Goal: Task Accomplishment & Management: Use online tool/utility

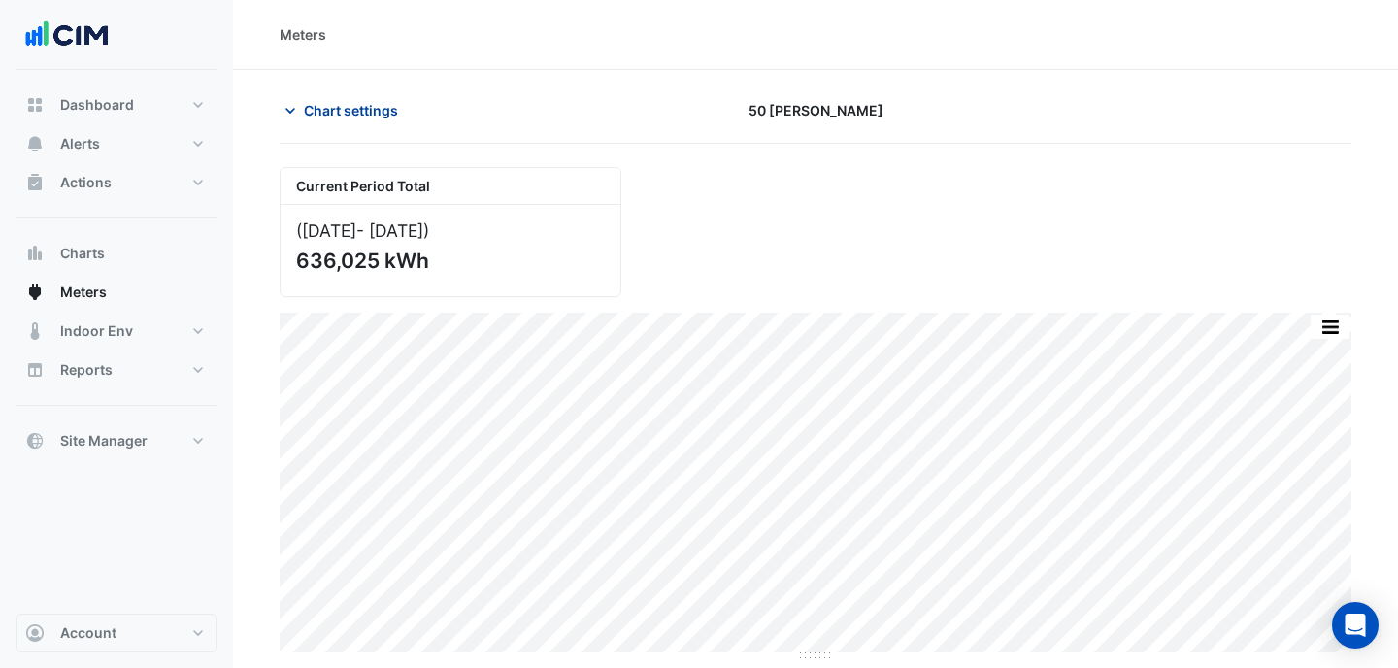
click at [333, 112] on span "Chart settings" at bounding box center [351, 110] width 94 height 20
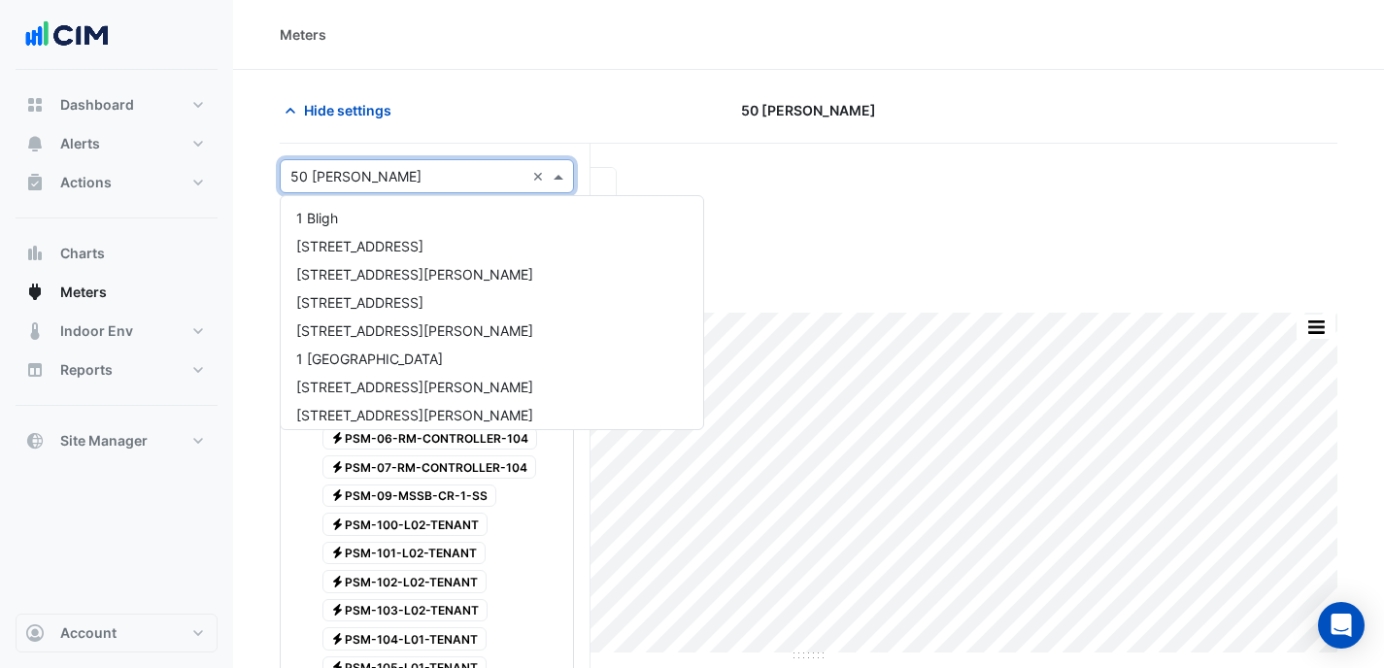
click at [385, 185] on div "× 50 [PERSON_NAME]" at bounding box center [355, 176] width 131 height 20
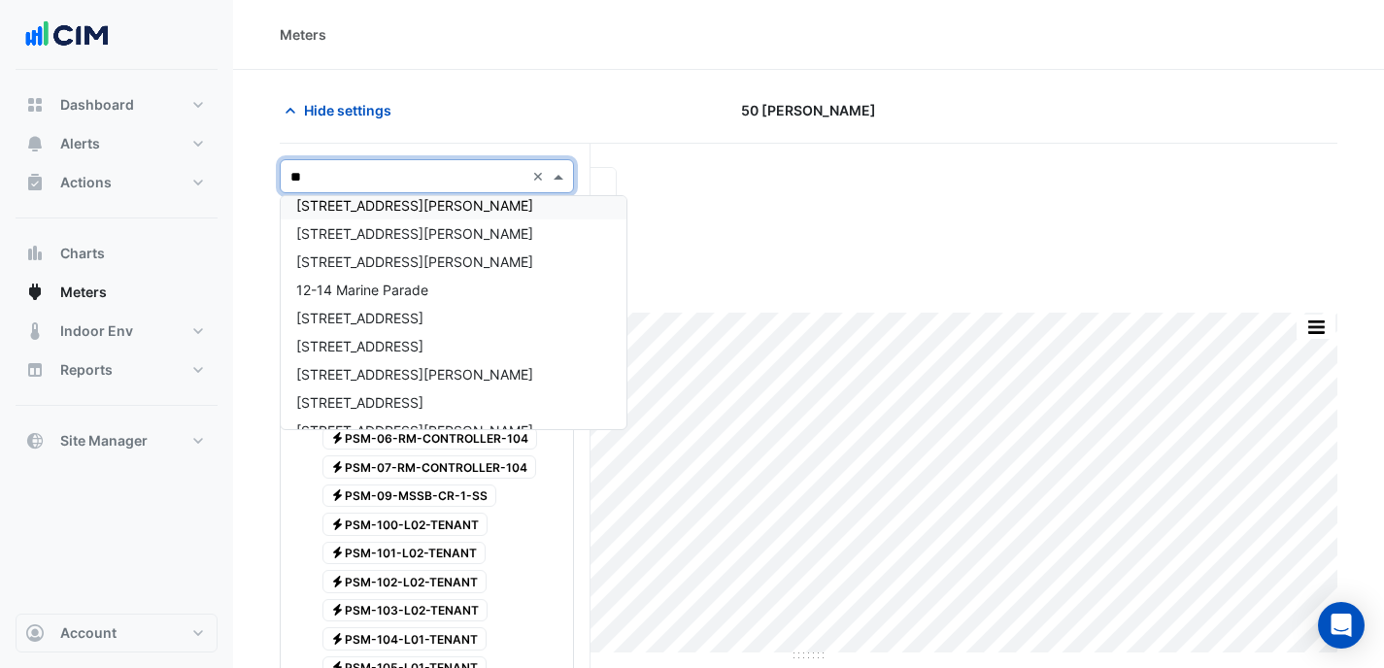
type input "***"
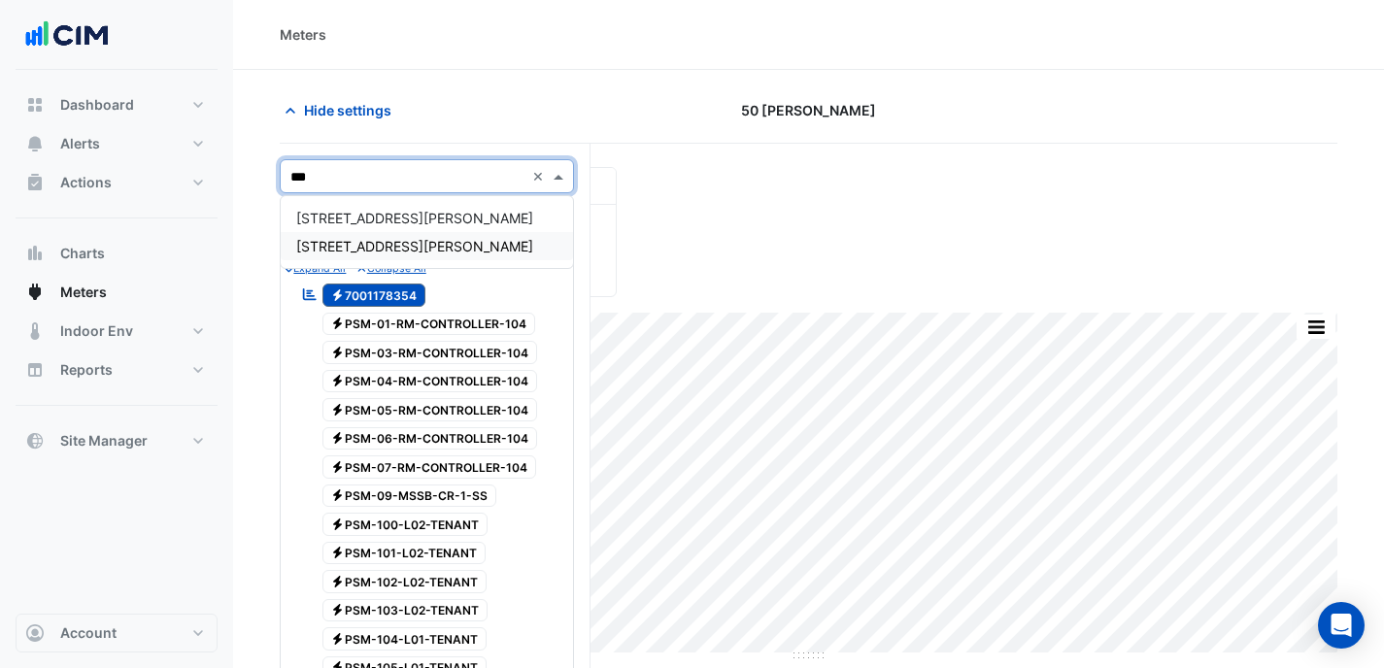
click at [432, 244] on div "[STREET_ADDRESS][PERSON_NAME]" at bounding box center [427, 246] width 292 height 28
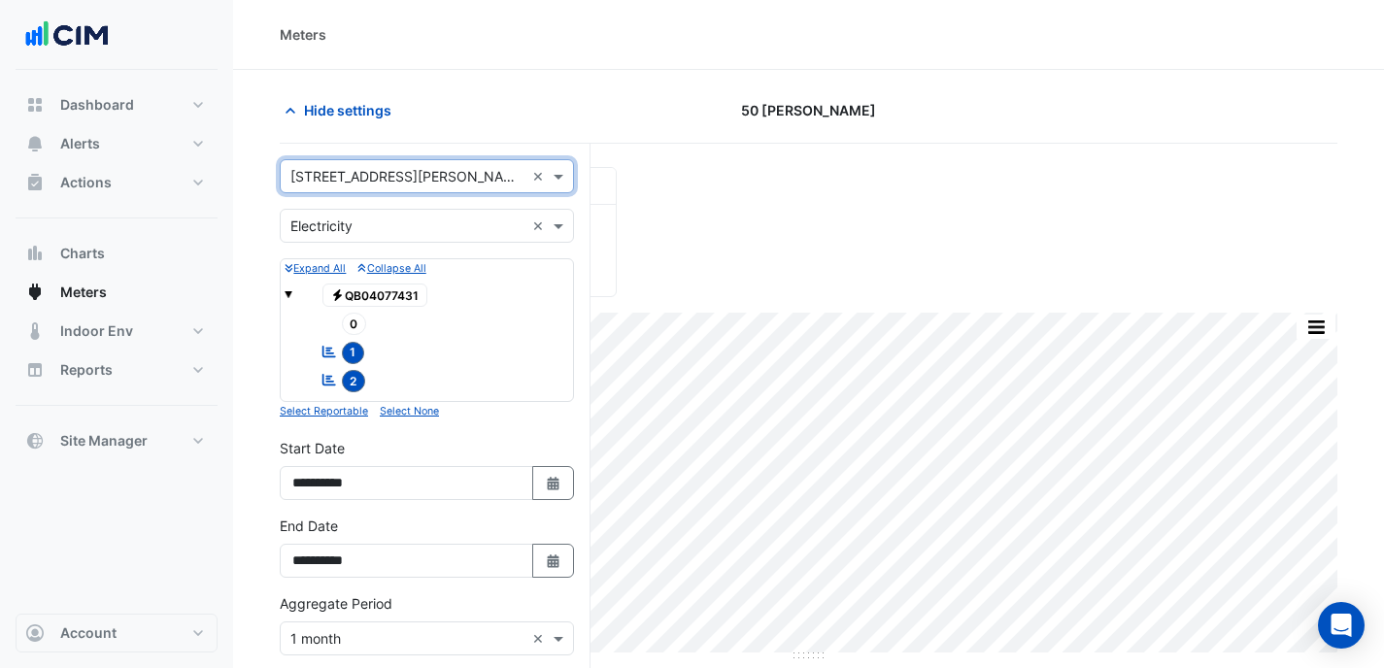
click at [431, 232] on input "text" at bounding box center [407, 227] width 234 height 20
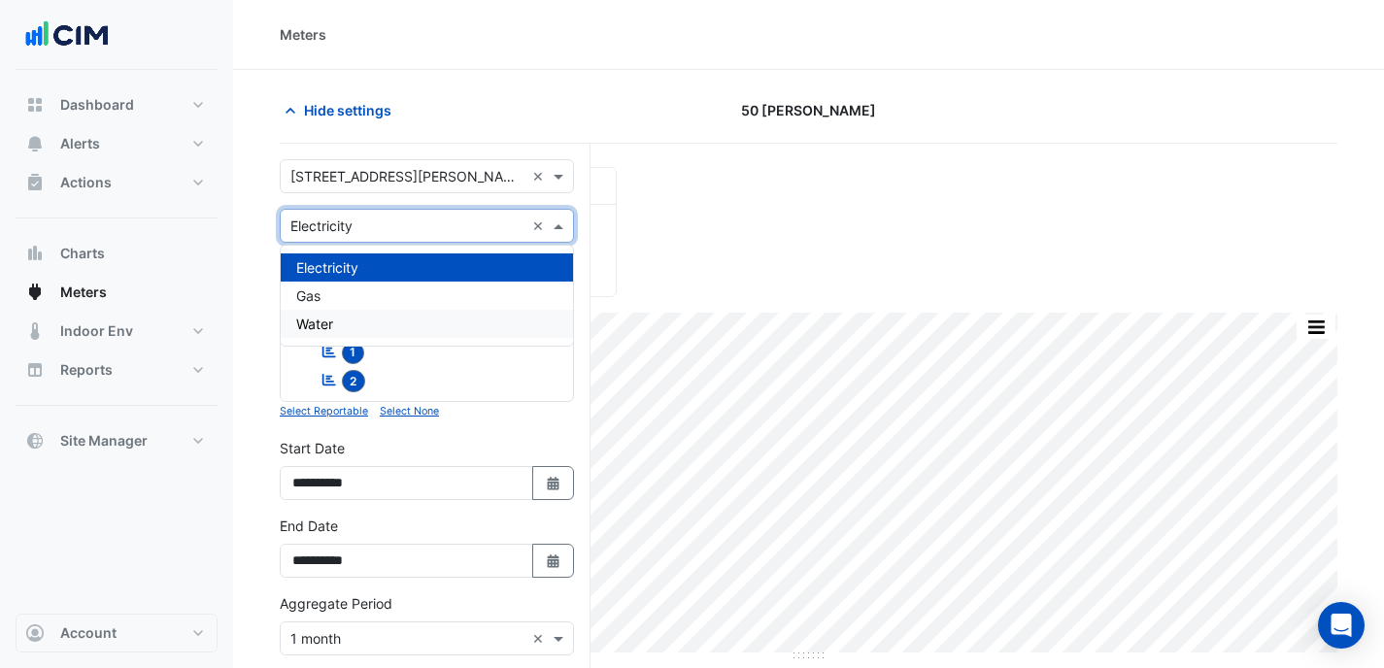
click at [409, 328] on div "Water" at bounding box center [427, 324] width 292 height 28
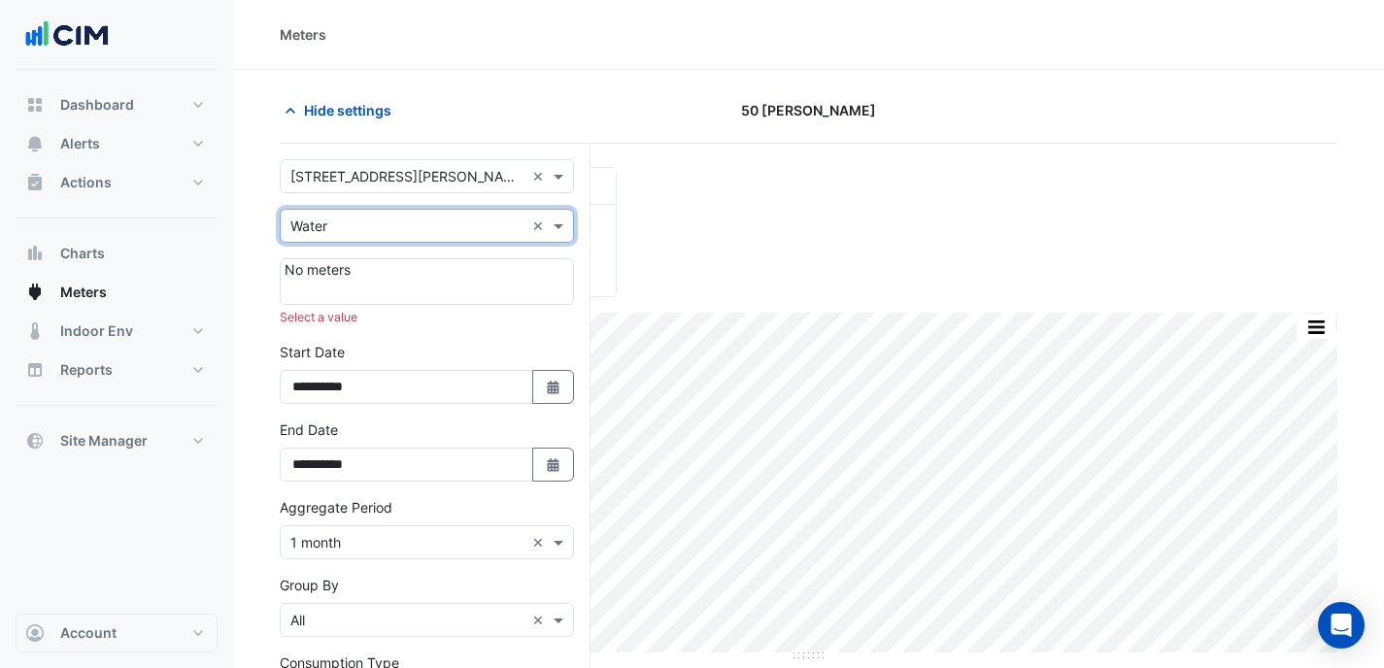
click at [698, 220] on div "Current Period Total ([DATE] - [DATE] ) 636,025 kWh" at bounding box center [808, 224] width 1081 height 146
click at [402, 181] on input "text" at bounding box center [407, 177] width 234 height 20
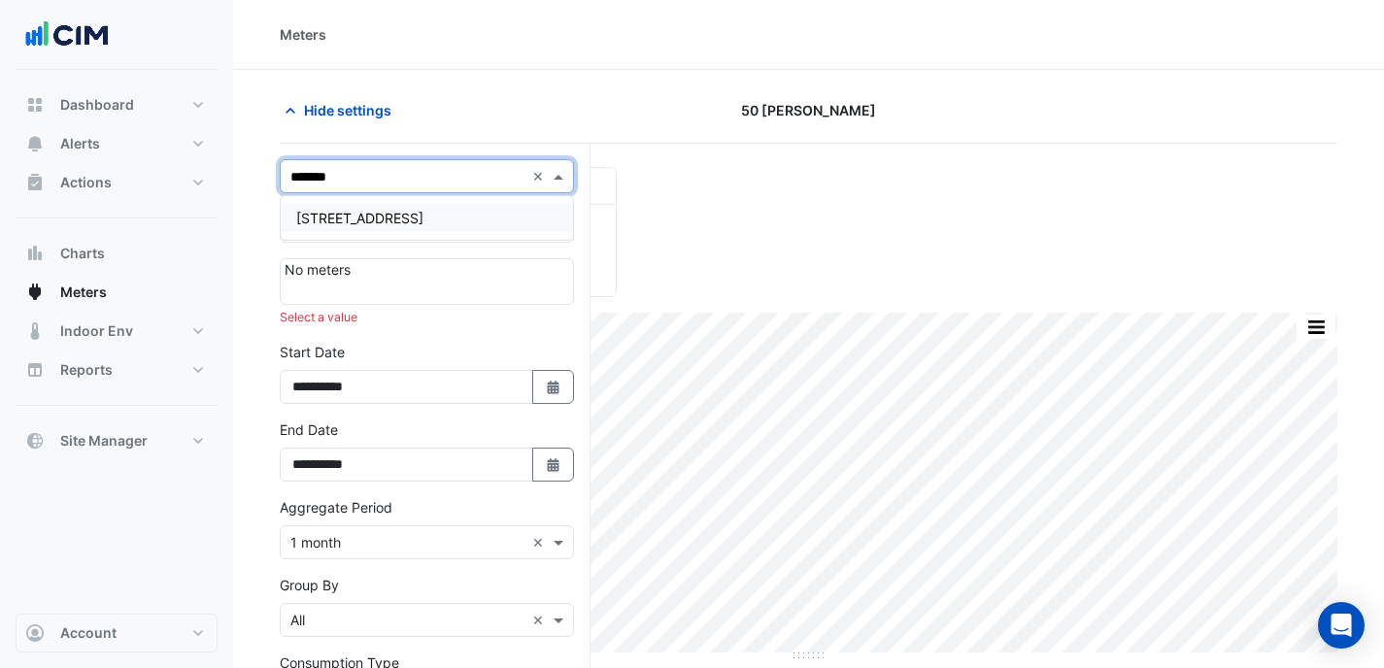
type input "********"
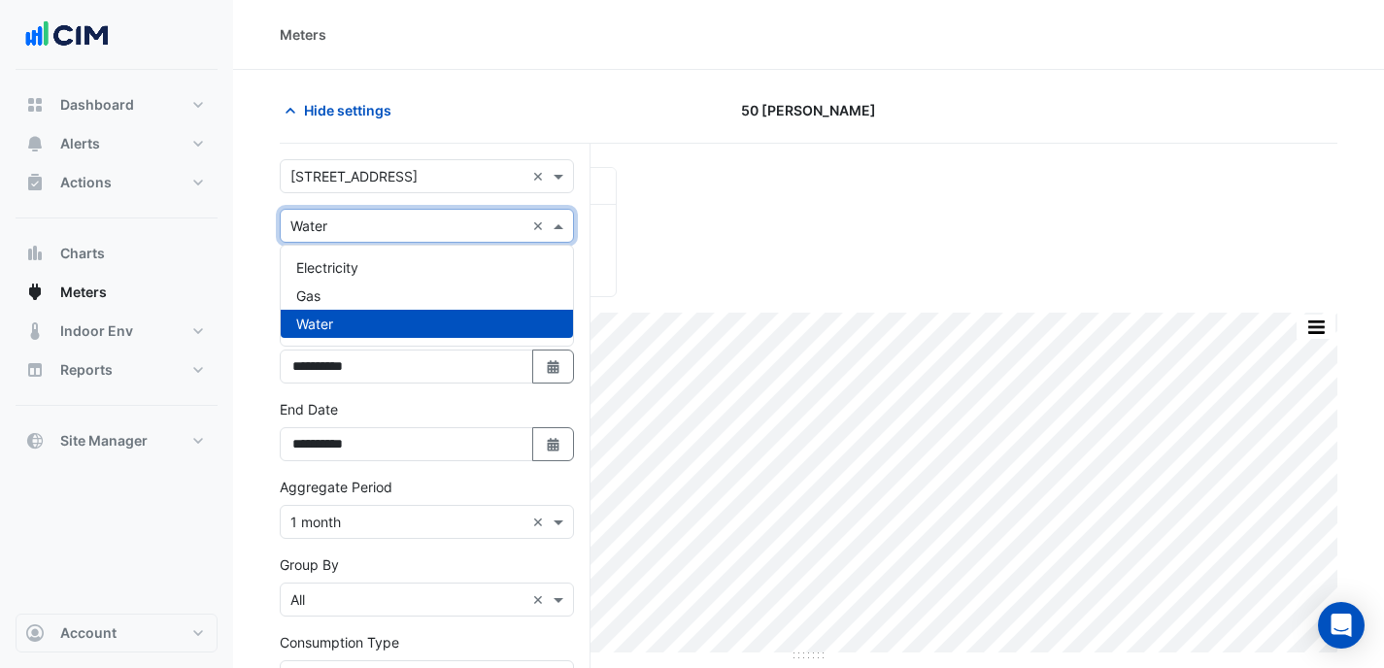
click at [423, 230] on input "text" at bounding box center [407, 227] width 234 height 20
click at [436, 318] on div "Water" at bounding box center [427, 324] width 292 height 28
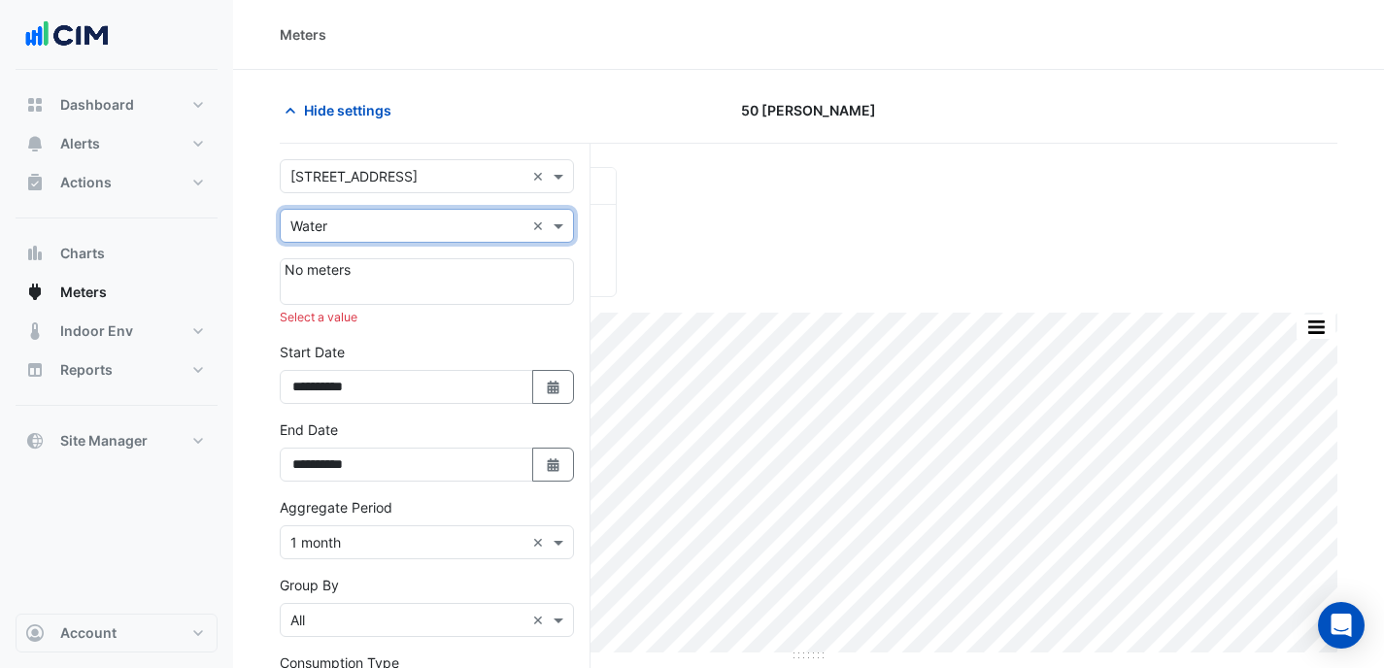
click at [496, 63] on div "Meters" at bounding box center [808, 35] width 1151 height 70
click at [370, 192] on div "Select a Site × [STREET_ADDRESS] ×" at bounding box center [427, 176] width 294 height 34
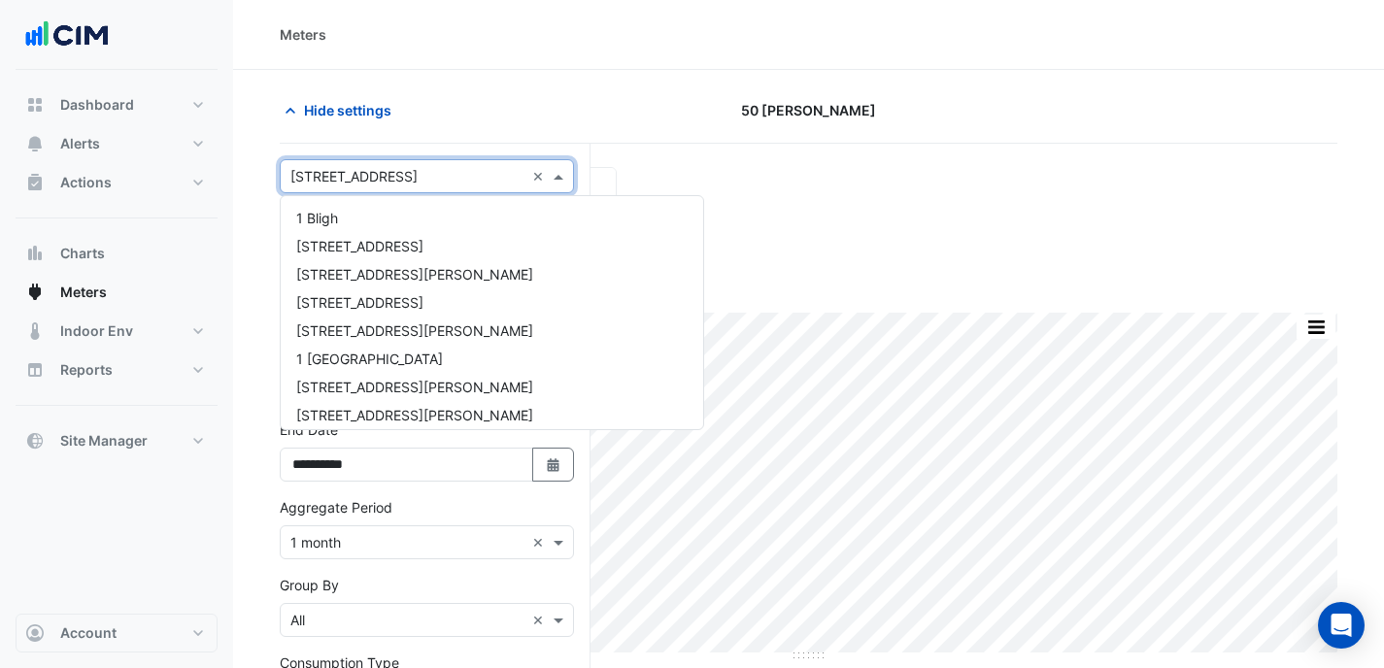
scroll to position [2909, 0]
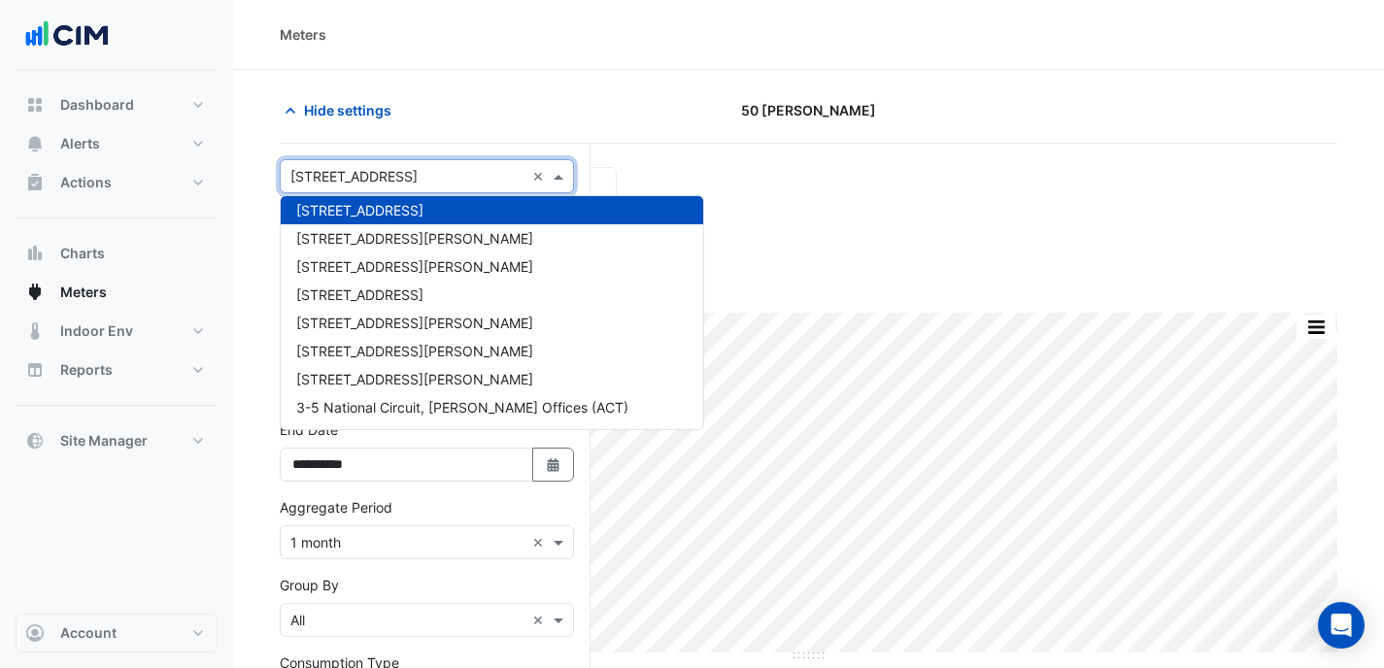
click at [475, 127] on div "Hide settings 50 [PERSON_NAME]" at bounding box center [809, 118] width 1058 height 50
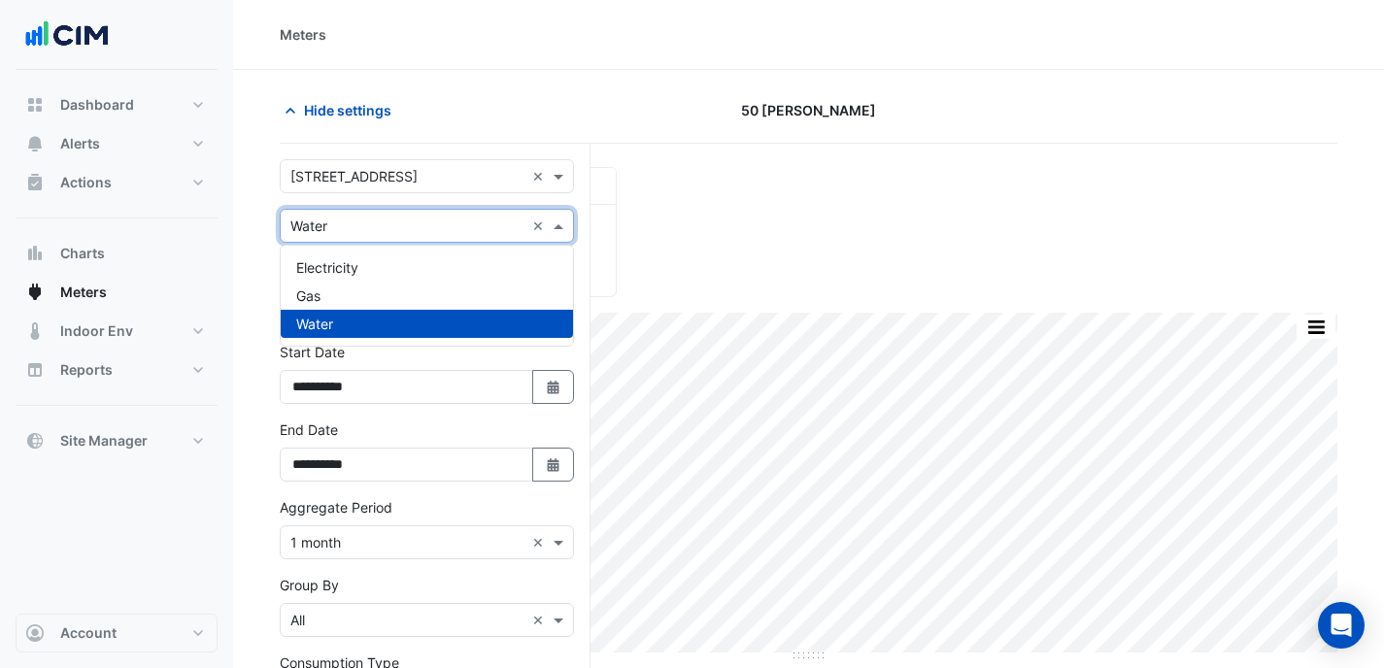
click at [432, 218] on input "text" at bounding box center [407, 227] width 234 height 20
click at [423, 279] on div "Electricity" at bounding box center [427, 267] width 292 height 28
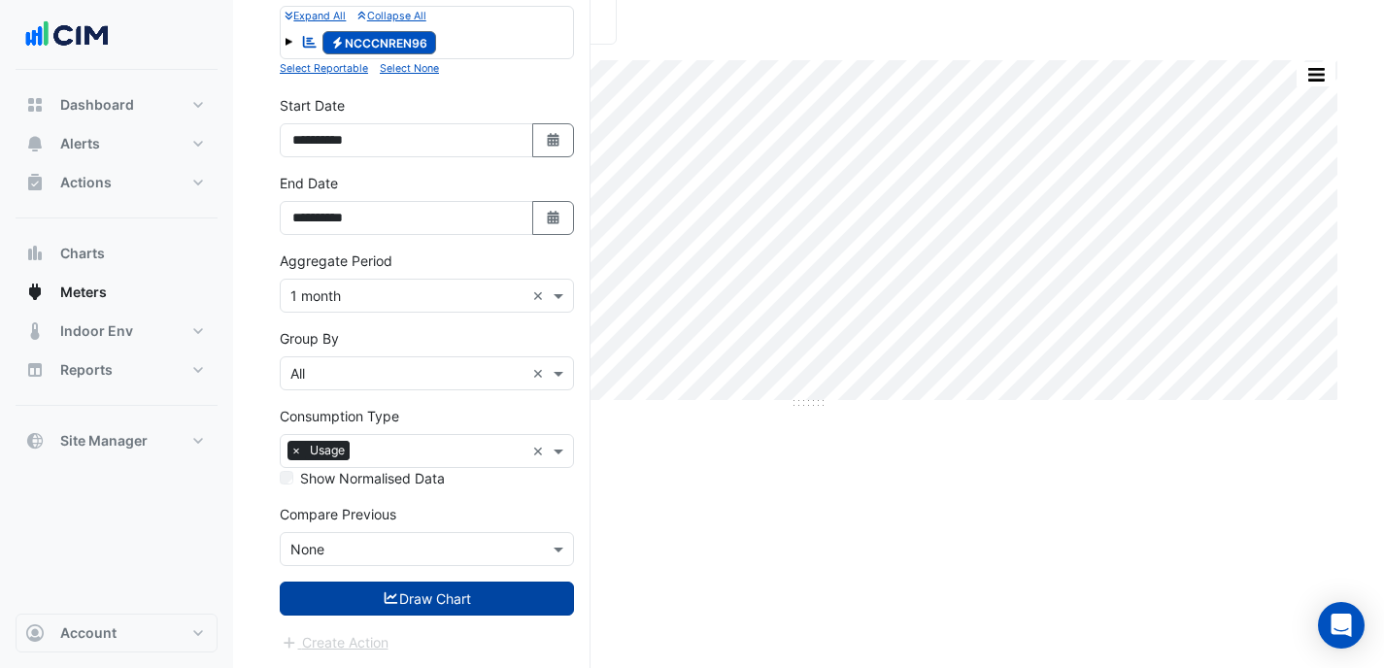
click at [451, 611] on button "Draw Chart" at bounding box center [427, 599] width 294 height 34
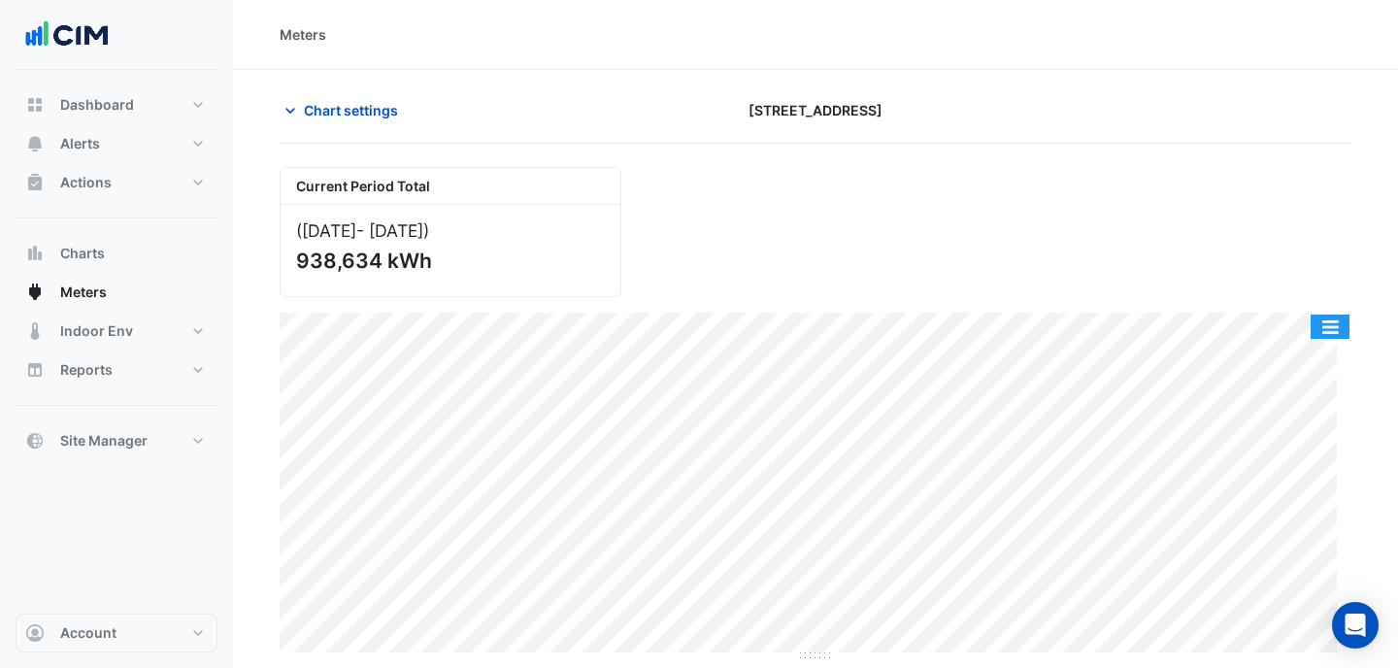
click at [1332, 321] on button "button" at bounding box center [1330, 327] width 39 height 24
click at [325, 106] on span "Chart settings" at bounding box center [351, 110] width 94 height 20
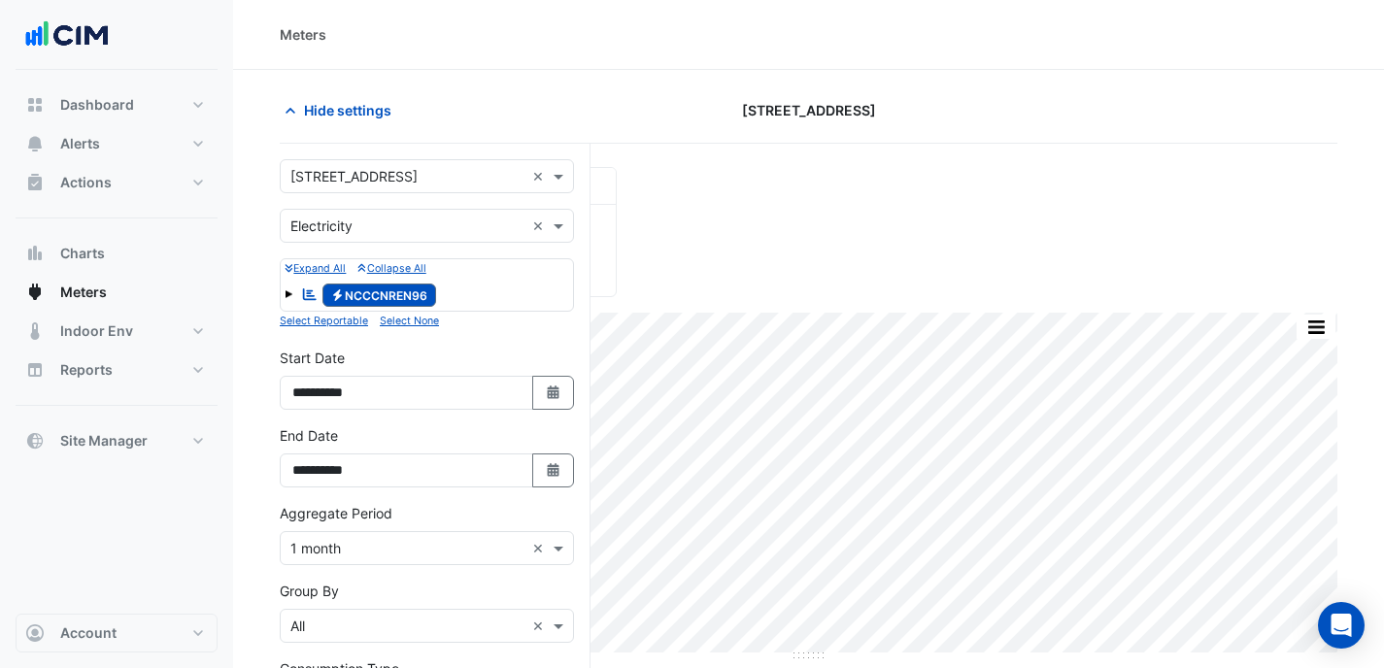
click at [344, 220] on input "text" at bounding box center [407, 227] width 234 height 20
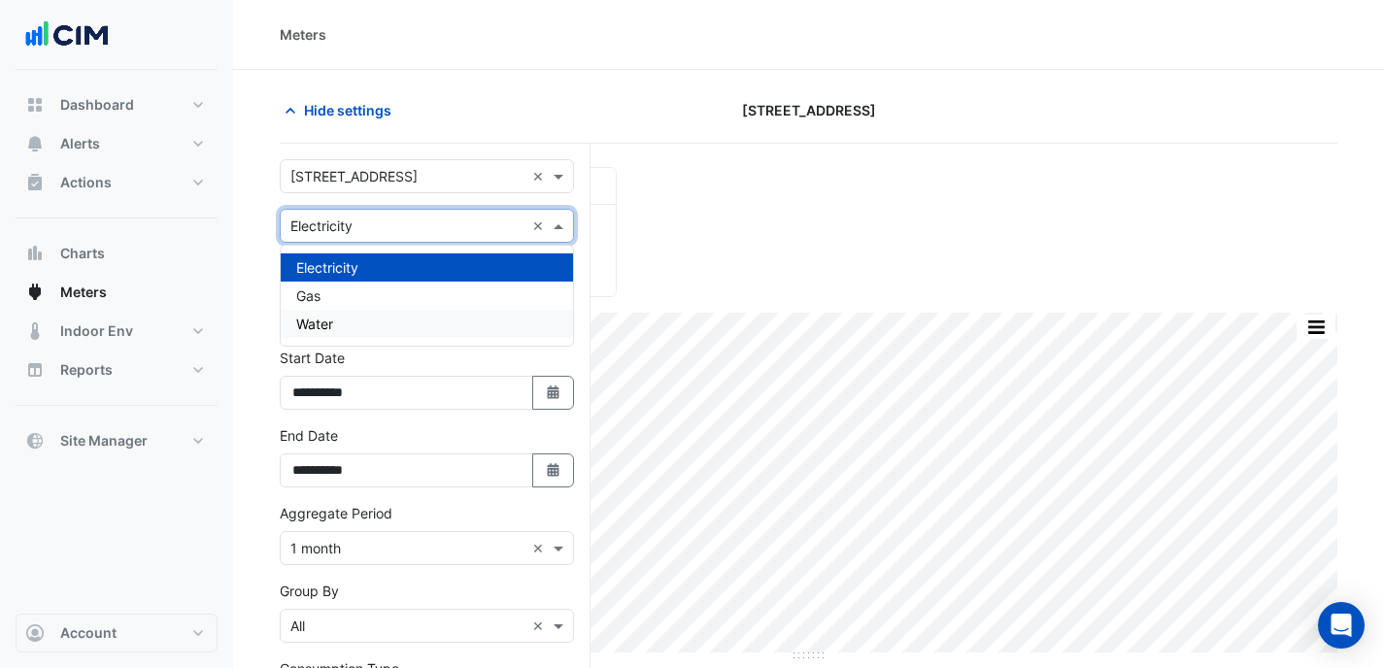
click at [369, 319] on div "Water" at bounding box center [427, 324] width 292 height 28
